Goal: Communication & Community: Answer question/provide support

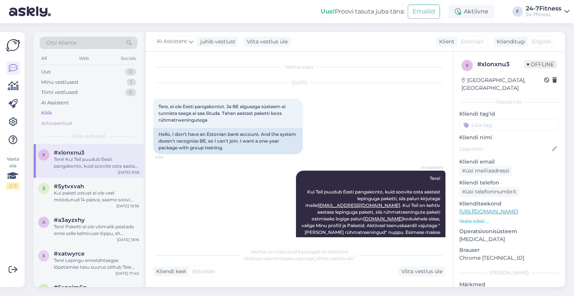
scroll to position [24, 0]
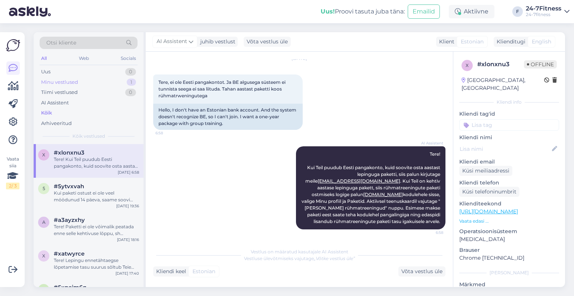
click at [74, 83] on div "Minu vestlused" at bounding box center [59, 81] width 37 height 7
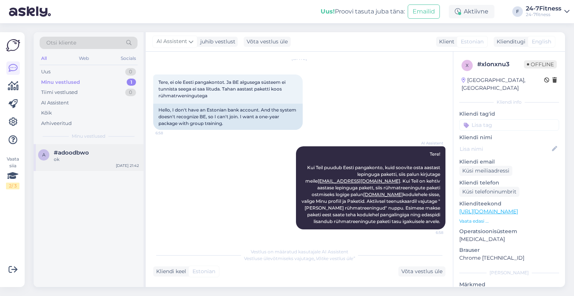
click at [62, 151] on span "#adoodbwo" at bounding box center [71, 152] width 35 height 7
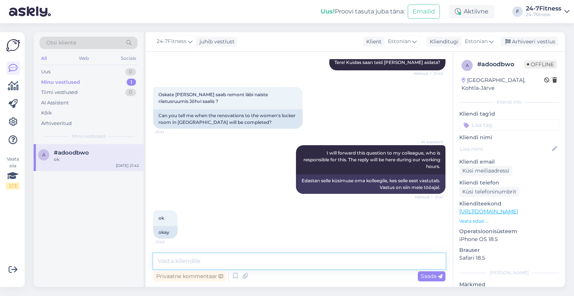
click at [191, 263] on textarea at bounding box center [299, 261] width 292 height 16
click at [477, 41] on span "Estonian" at bounding box center [476, 41] width 23 height 8
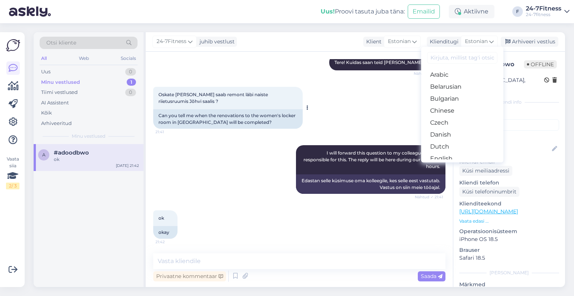
click at [179, 121] on div "Can you tell me when the renovations to the women's locker room in [GEOGRAPHIC_…" at bounding box center [228, 118] width 150 height 19
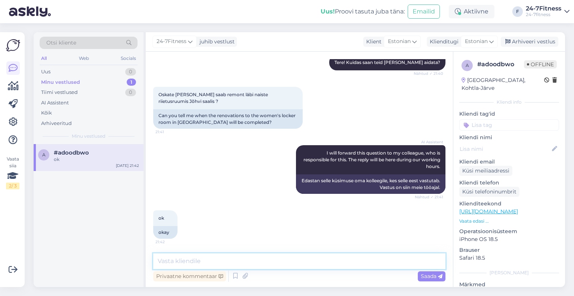
click at [176, 261] on textarea at bounding box center [299, 261] width 292 height 16
type textarea "Tere!"
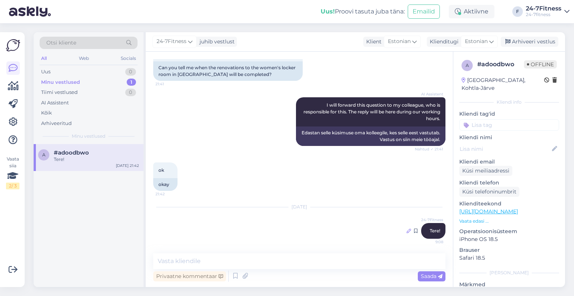
click at [407, 231] on icon at bounding box center [409, 230] width 4 height 4
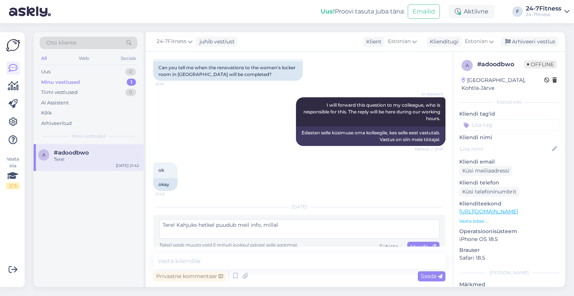
scroll to position [146, 0]
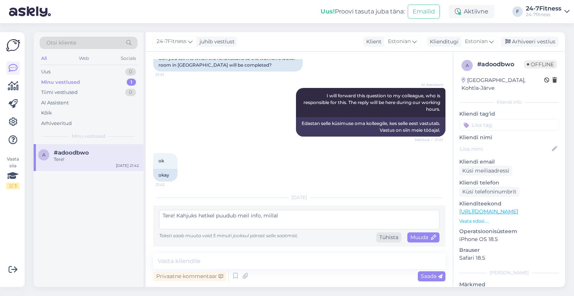
type textarea "Tere! Kahjuks hetkel puudub meil info, millal"
click at [378, 236] on div "Tühista" at bounding box center [388, 237] width 25 height 10
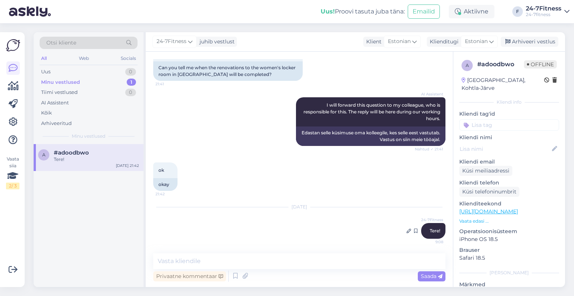
click at [432, 229] on span "Tere!" at bounding box center [435, 231] width 10 height 6
click at [407, 231] on icon at bounding box center [409, 230] width 4 height 4
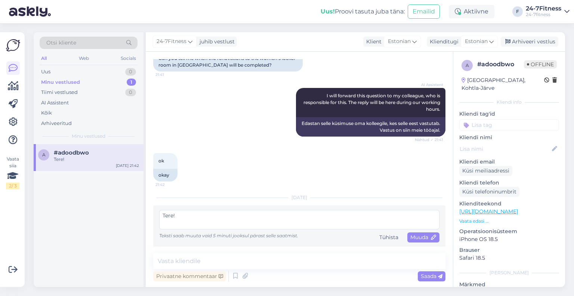
drag, startPoint x: 220, startPoint y: 217, endPoint x: 107, endPoint y: 204, distance: 113.3
click at [135, 209] on div "Otsi kliente All Web Socials Uus 0 Minu vestlused 1 Tiimi vestlused 0 AI Assist…" at bounding box center [300, 159] width 532 height 255
click at [421, 235] on span "Muuda" at bounding box center [423, 237] width 26 height 7
click at [287, 219] on textarea at bounding box center [299, 219] width 280 height 19
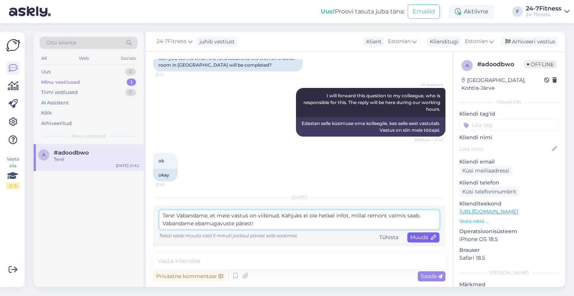
type textarea "Tere! Vabandame, et meie vastus on viibinud. Kahjuks ei ole hetkel infot, milla…"
click at [417, 235] on span "Muuda" at bounding box center [423, 237] width 26 height 7
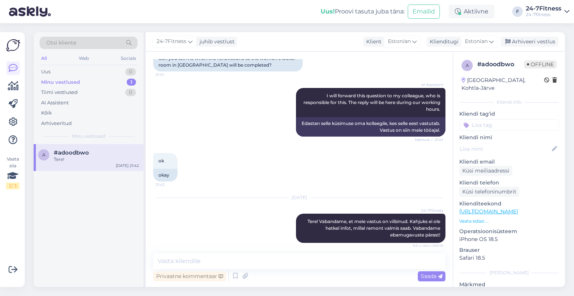
click at [66, 64] on div "All Web Socials" at bounding box center [89, 59] width 98 height 12
click at [65, 67] on div "Uus 0" at bounding box center [89, 72] width 98 height 10
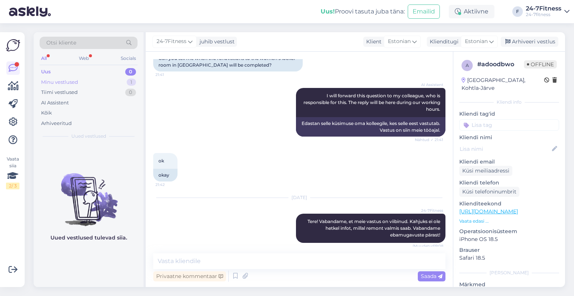
click at [64, 80] on div "Minu vestlused" at bounding box center [59, 81] width 37 height 7
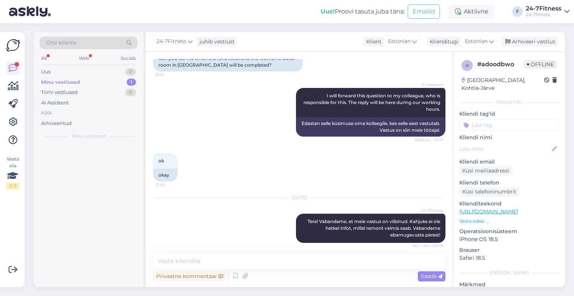
click at [57, 110] on div "Kõik" at bounding box center [89, 113] width 98 height 10
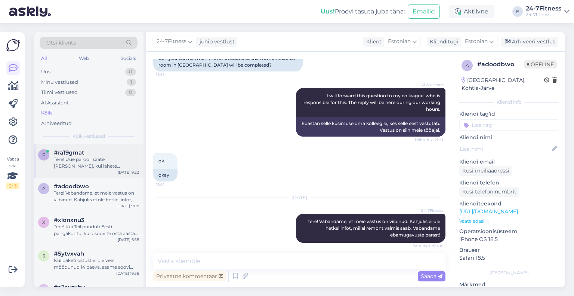
click at [71, 163] on div "Tere! Uue parooli saate [PERSON_NAME], kui lähete kodulehele [PERSON_NAME] "Log…" at bounding box center [96, 162] width 85 height 13
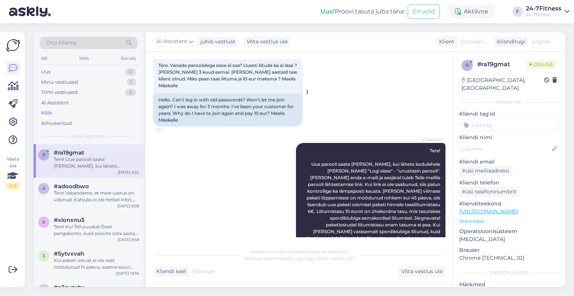
scroll to position [58, 0]
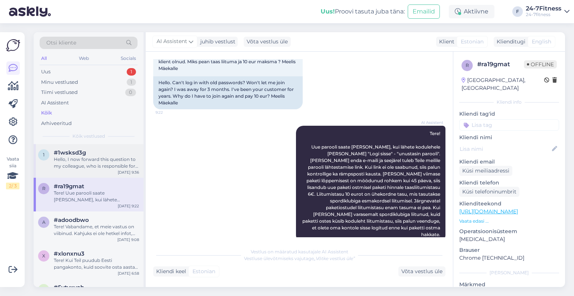
click at [104, 154] on div "#1wsksd3g" at bounding box center [96, 152] width 85 height 7
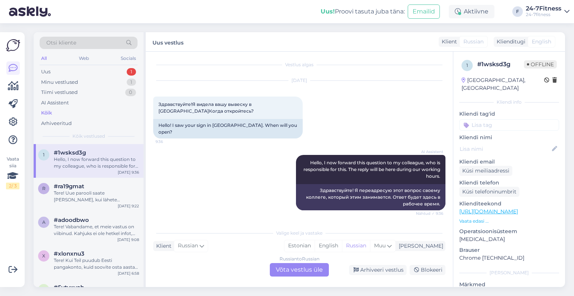
scroll to position [0, 0]
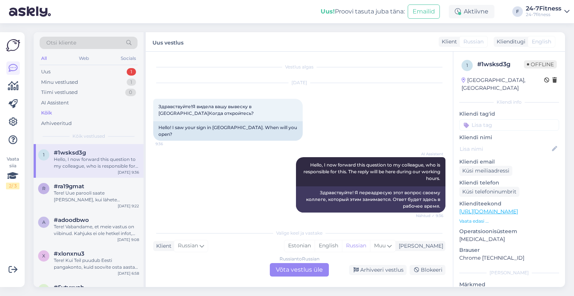
click at [299, 275] on div "Russian to Russian Võta vestlus üle" at bounding box center [299, 269] width 59 height 13
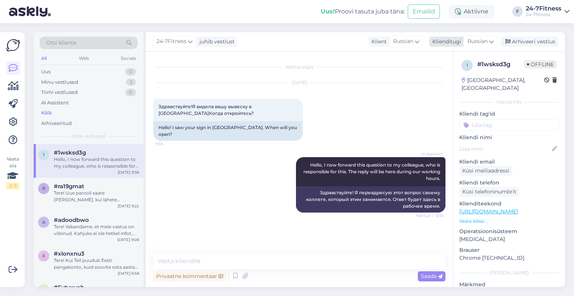
click at [489, 39] on div "Russian" at bounding box center [480, 42] width 34 height 12
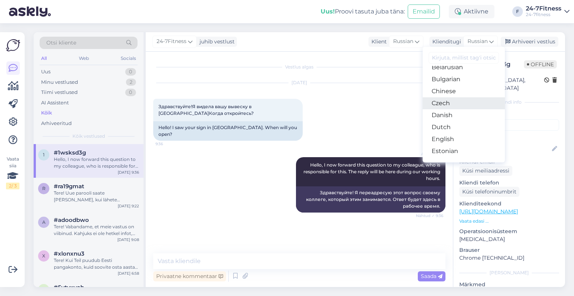
scroll to position [37, 0]
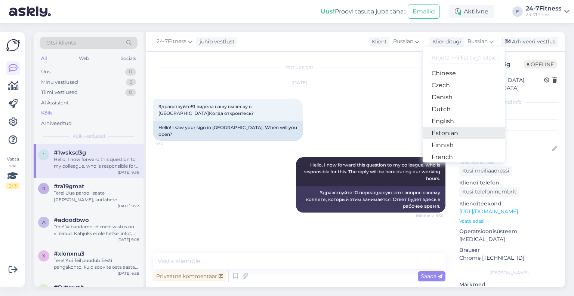
click at [447, 134] on link "Estonian" at bounding box center [464, 133] width 82 height 12
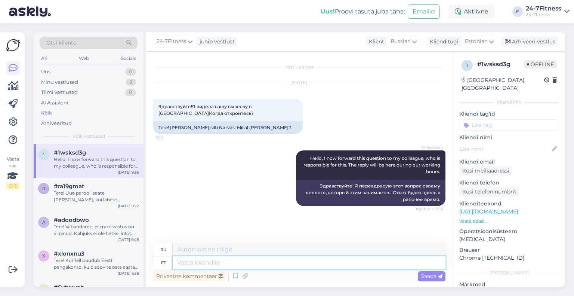
click at [211, 264] on textarea at bounding box center [309, 262] width 273 height 13
type textarea "Tere!"
type textarea "Привет!"
type textarea "Tere! Täname T"
type textarea "Привет! [GEOGRAPHIC_DATA]."
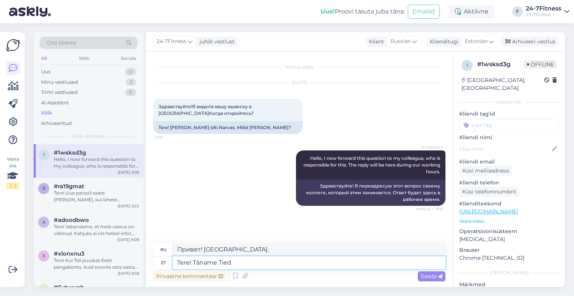
type textarea "Tere! Täname Tied"
type textarea "Привет! Спасибо, [GEOGRAPHIC_DATA]."
type textarea "Tere! Täname Teid me"
type textarea "Привет! [GEOGRAPHIC_DATA]."
type textarea "Tere! Täname Teid meie sp"
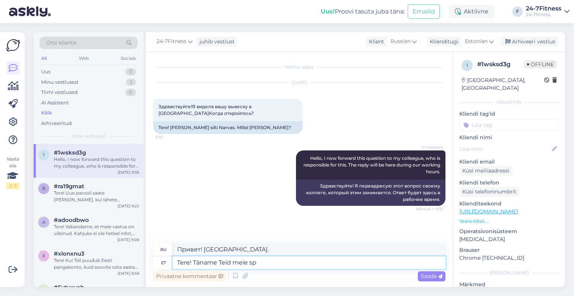
type textarea "Здравствуйте! Благодарим вас за проявленный к нам интерес."
type textarea "Tere! Täname Teid meie spordiklubi vast"
type textarea "Здравствуйте! Спасибо, что посетили наш спортивный клуб."
type textarea "Tere! Täname Teid meie spordiklubi vastu huvi tu"
type textarea "Здравствуйте! Благодарим вас за интерес к нашему спортивному клубу."
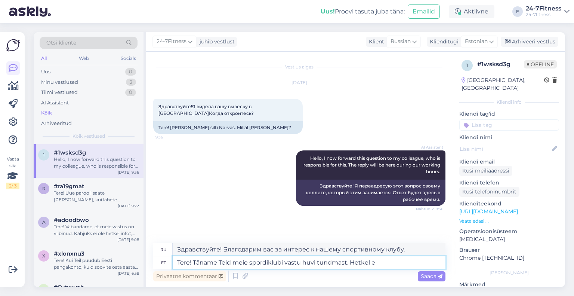
type textarea "Tere! Täname Teid meie spordiklubi vastu huvi tundmast. Hetkel ei"
type textarea "Здравствуйте! Благодарим вас за интерес к нашему спортивному клубу. В настоящее…"
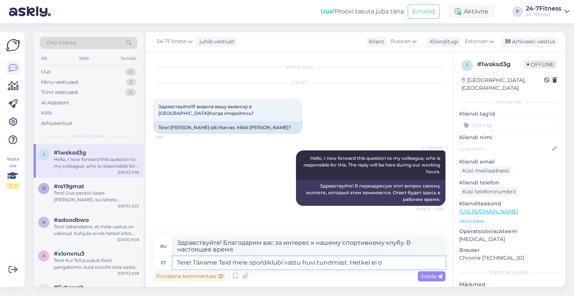
type textarea "Tere! Täname Teid meie spordiklubi vastu huvi tundmast. Hetkel ei ok"
type textarea "Здравствуйте! Благодарим вас за интерес к нашему спортивному клубу. В настоящее…"
type textarea "Tere! Täname Teid meie spordiklubi vastu huvi tundmast. Hetkel ei oska tä"
type textarea "Здравствуйте! Благодарим вас за интерес к нашему спортивному клубу. В настоящее…"
type textarea "Tere! Täname Teid meie spordiklubi vastu huvi tundmast. Hetkel ei oska täpset k"
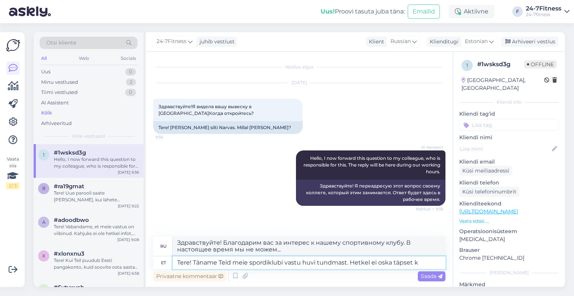
type textarea "Здравствуйте! Благодарим вас за интерес к нашему спортивному клубу. На данный м…"
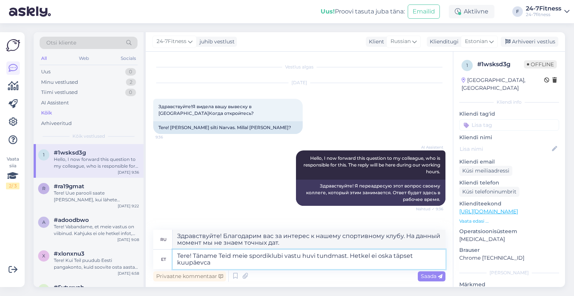
type textarea "Tere! Täname Teid meie spordiklubi vastu huvi tundmast. Hetkel ei oska täpset k…"
type textarea "Здравствуйте! Благодарим вас за интерес к нашему спортивному клубу. Точная дата…"
type textarea "Tere! Täname Teid meie spordiklubi vastu huvi tundmast. Hetkel ei oska täpset k…"
type textarea "Здравствуйте! Благодарим вас за интерес к нашему спортивному клубу. На данный м…"
type textarea "Tere! Täname Teid meie spordiklubi vastu huvi tundmast. Hetkel ei oska täpset k…"
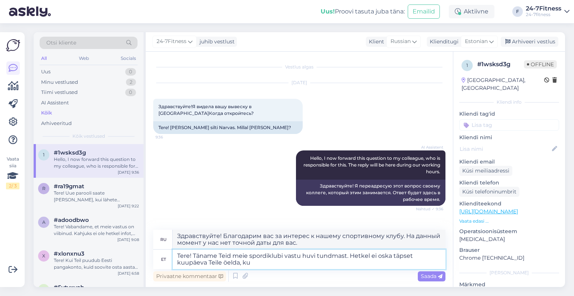
type textarea "Здравствуйте! Благодарим вас за интерес к нашему спортивному клубу. Мы пока не …"
type textarea "Tere! Täname Teid meie spordiklubi vastu huvi tundmast. Hetkel ei oska täpset k…"
type textarea "Здравствуйте! Благодарим вас за интерес к нашему спортивному клубу. В настоящее…"
type textarea "Tere! Täname Teid meie spordiklubi vastu huvi tundmast. Hetkel ei oska täpset k…"
type textarea "Здравствуйте! Благодарим вас за интерес к нашему спортивному клубу. Мы пока не …"
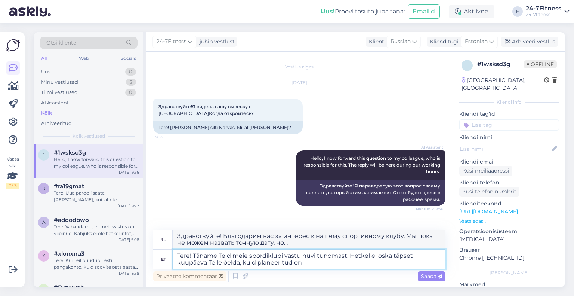
type textarea "Tere! Täname Teid meie spordiklubi vastu huvi tundmast. Hetkel ei oska täpset k…"
type textarea "Здравствуйте! Благодарим вас за интерес к нашему спортивному клубу. Мы пока не …"
type textarea "Tere! Täname Teid meie spordiklubi vastu huvi tundmast. Hetkel ei oska täpset k…"
type textarea "Здравствуйте! Благодарим вас за интерес к нашему спортивному клубу. Пока мы не …"
type textarea "Tere! Täname Teid meie spordiklubi vastu huvi tundmast. Hetkel ei oska täpset k…"
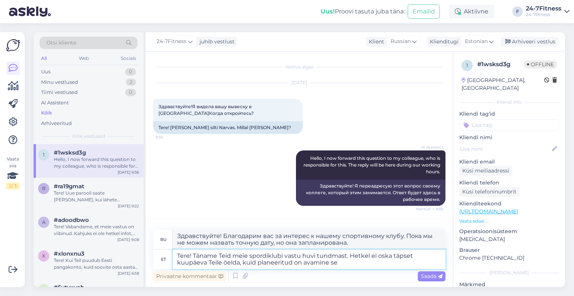
type textarea "Здравствуйте! Благодарим вас за интерес к нашему спортивному клубу. Точную дату…"
type textarea "Tere! Täname Teid meie spordiklubi vastu huvi tundmast. Hetkel ei oska täpset k…"
type textarea "Здравствуйте! Благодарим вас за интерес к нашему спортивному клубу. Мы пока не …"
type textarea "Tere! Täname Teid meie spordiklubi vastu huvi tundmast. Hetkel ei oska täpset k…"
type textarea "Здравствуйте! Благодарим вас за интерес к нашему спортивному клубу. Точную дату…"
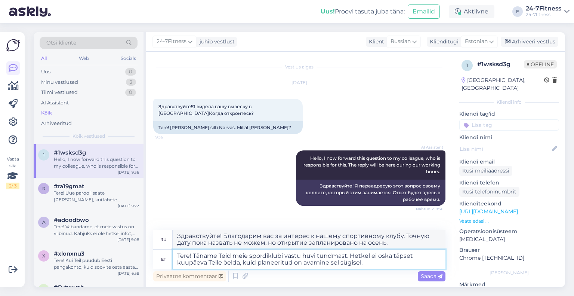
type textarea "Tere! Täname Teid meie spordiklubi vastu huvi tundmast. Hetkel ei oska täpset k…"
click at [426, 271] on div "Saada" at bounding box center [432, 276] width 28 height 10
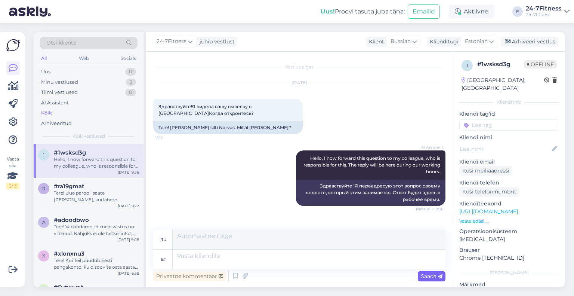
scroll to position [49, 0]
